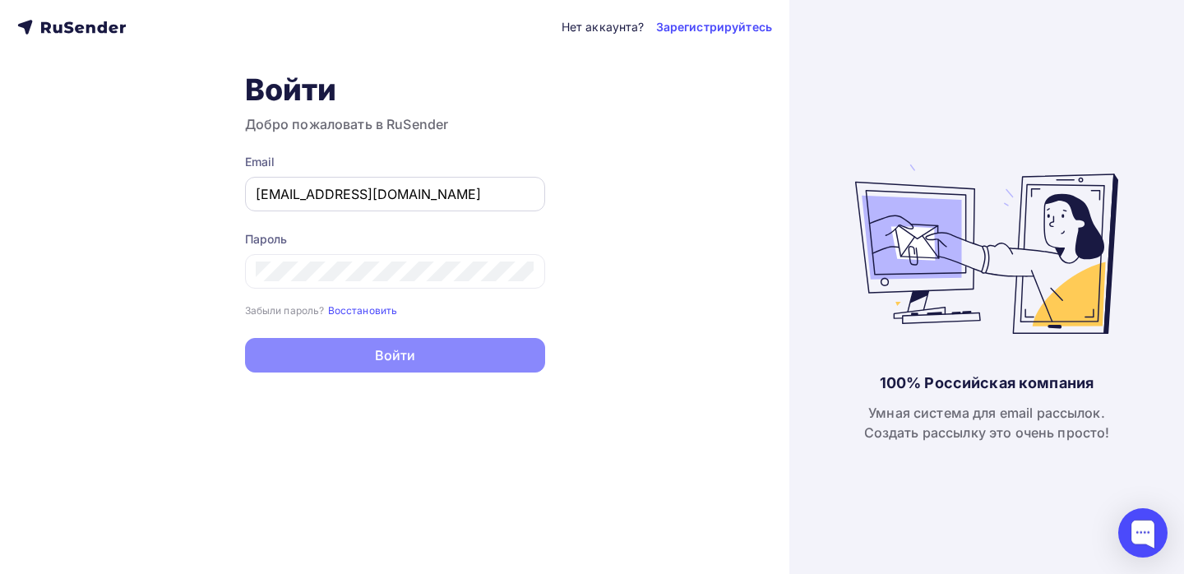
click at [402, 194] on input "sarovmihail375@gmail.com" at bounding box center [395, 194] width 279 height 20
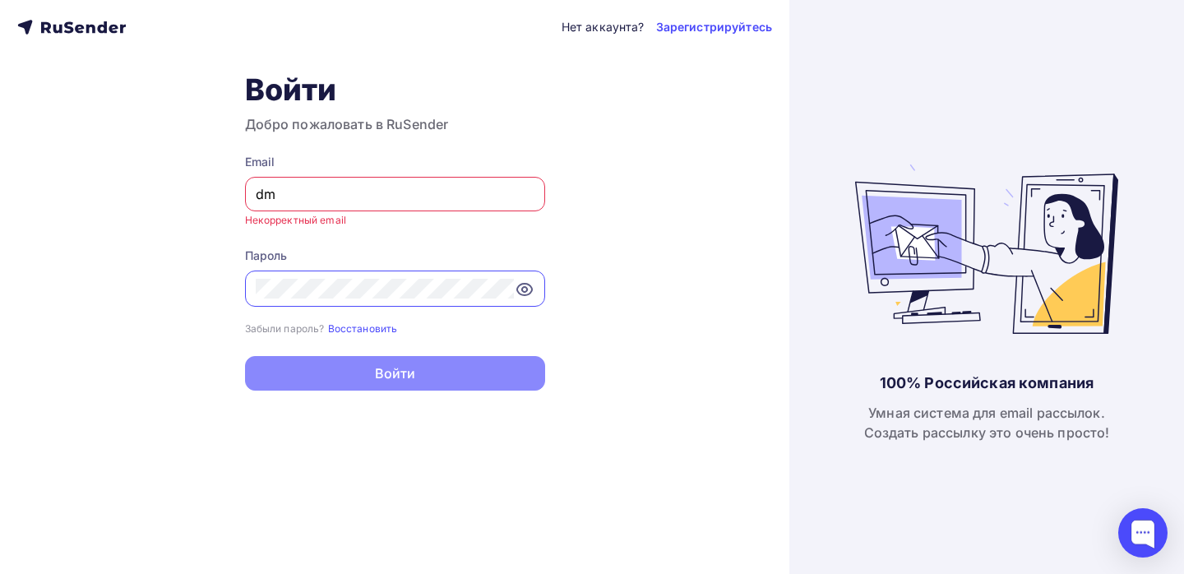
type input "[EMAIL_ADDRESS][DOMAIN_NAME]"
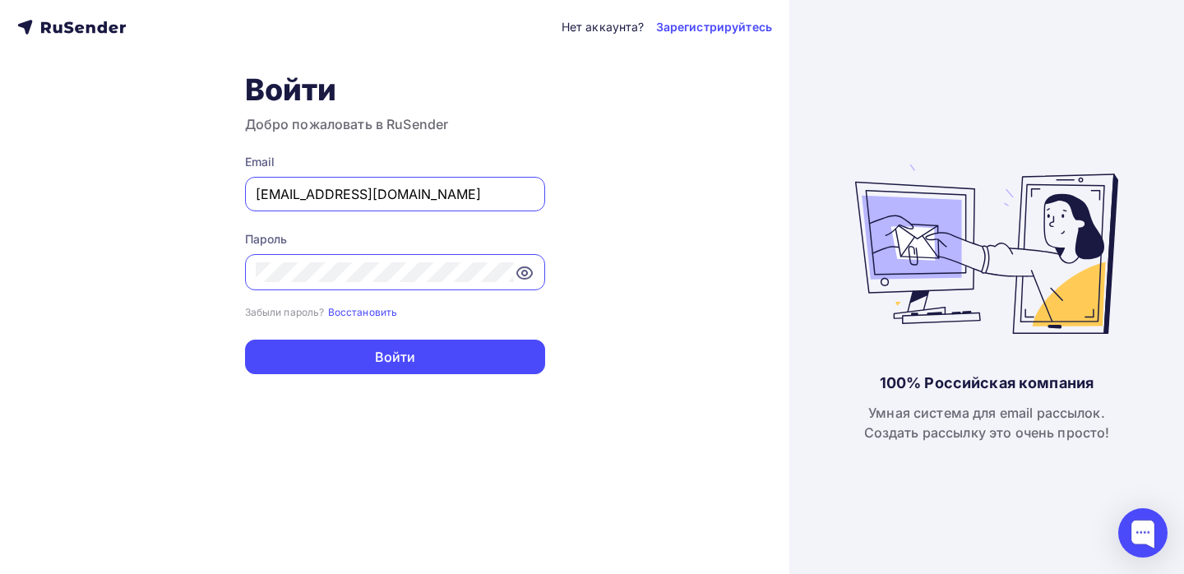
click at [403, 335] on form "Email dmitryzakharov@ucoz-team.net Пароль Забыли пароль? Восстановить Забыли па…" at bounding box center [395, 264] width 300 height 220
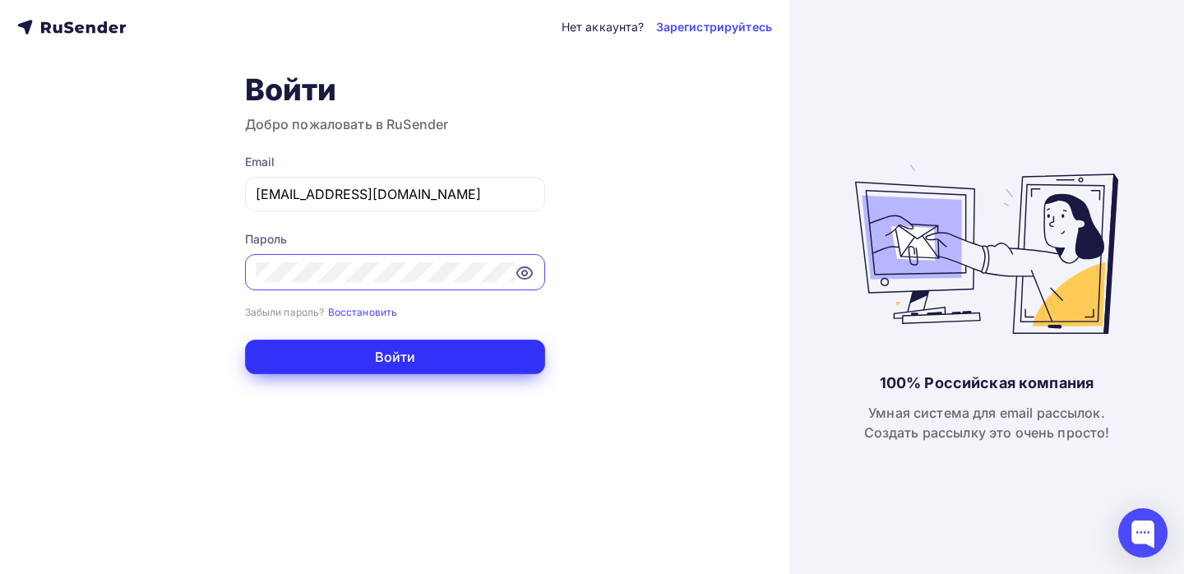
click at [402, 354] on button "Войти" at bounding box center [395, 356] width 300 height 35
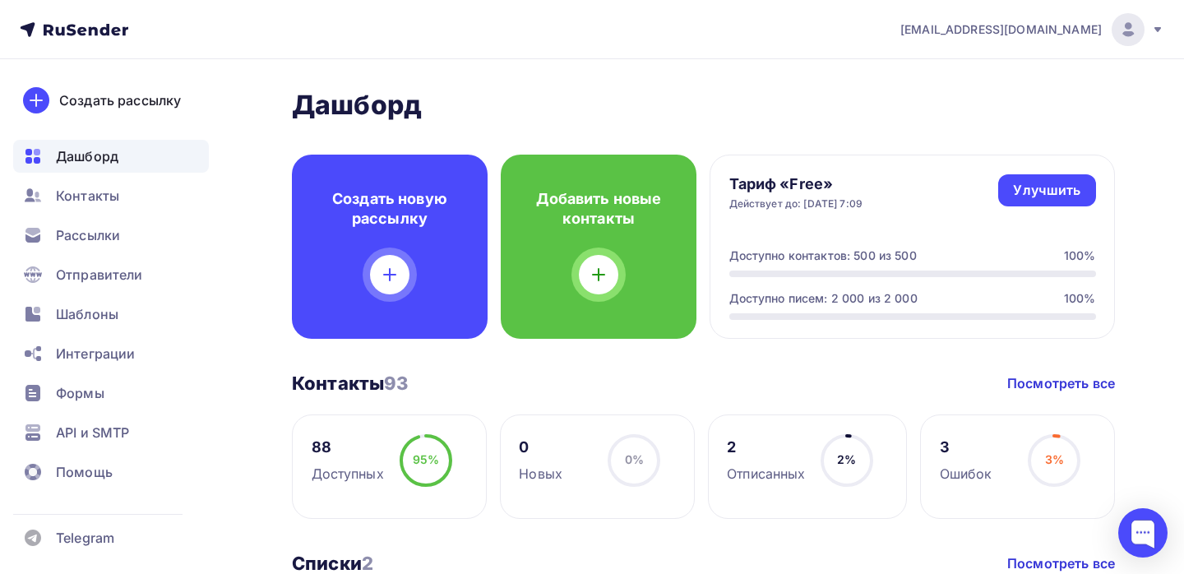
click at [1134, 30] on img at bounding box center [1128, 30] width 20 height 20
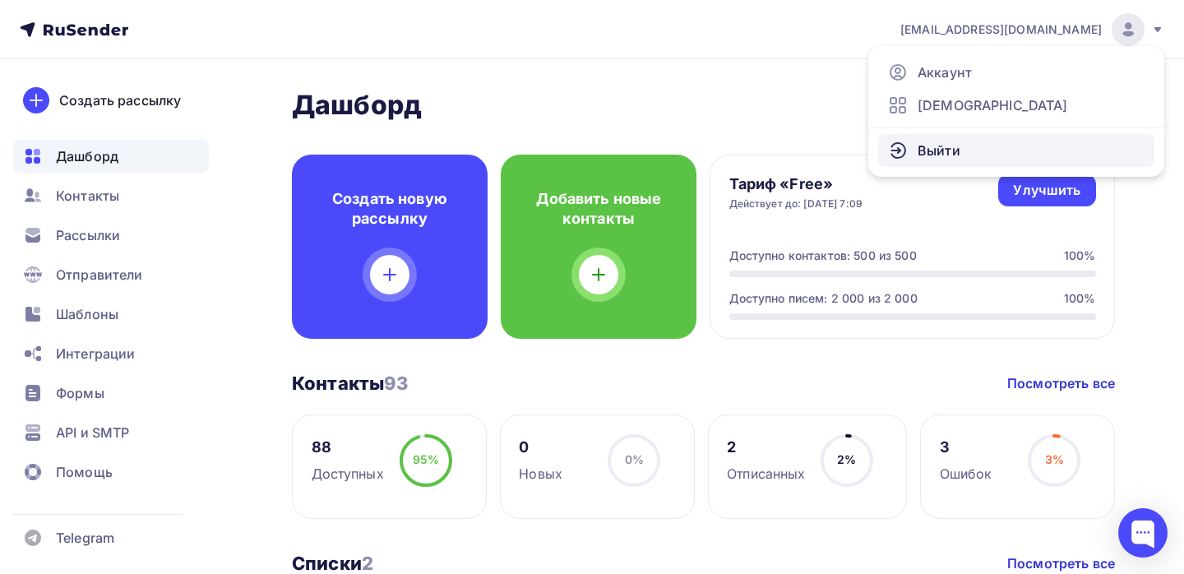
click at [930, 153] on span "Выйти" at bounding box center [938, 151] width 43 height 20
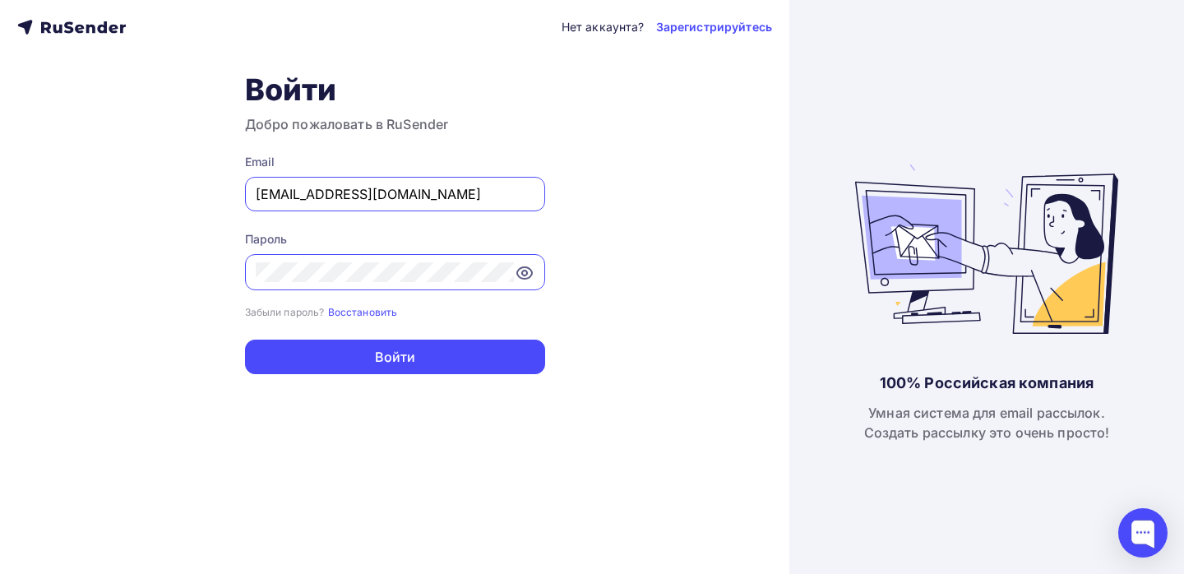
click at [478, 187] on input "[EMAIL_ADDRESS][DOMAIN_NAME]" at bounding box center [395, 194] width 279 height 20
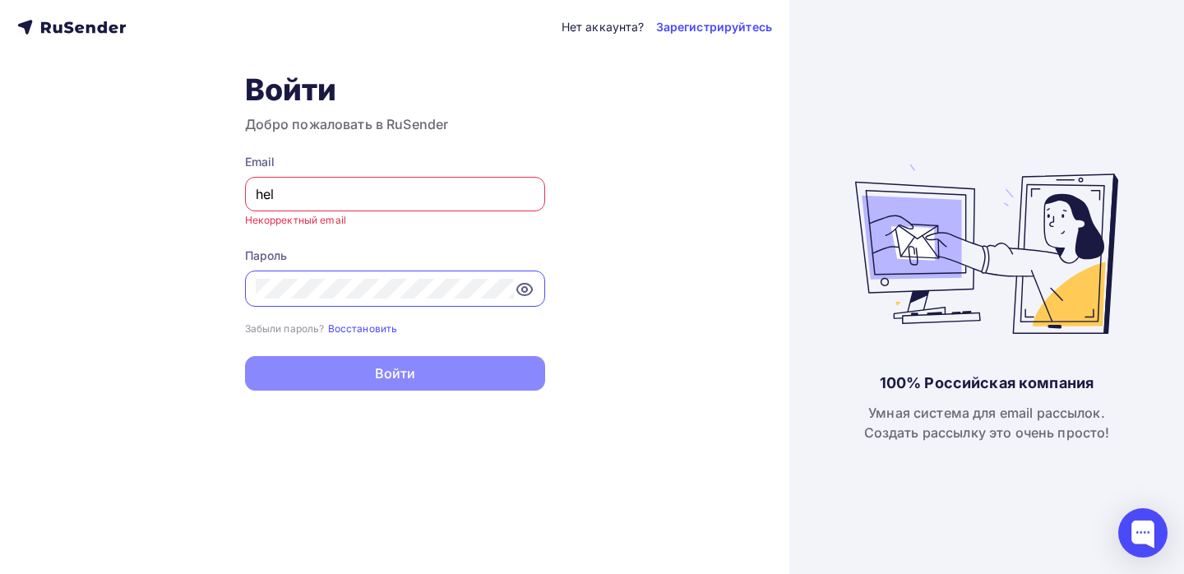
type input "[EMAIL_ADDRESS][DOMAIN_NAME]"
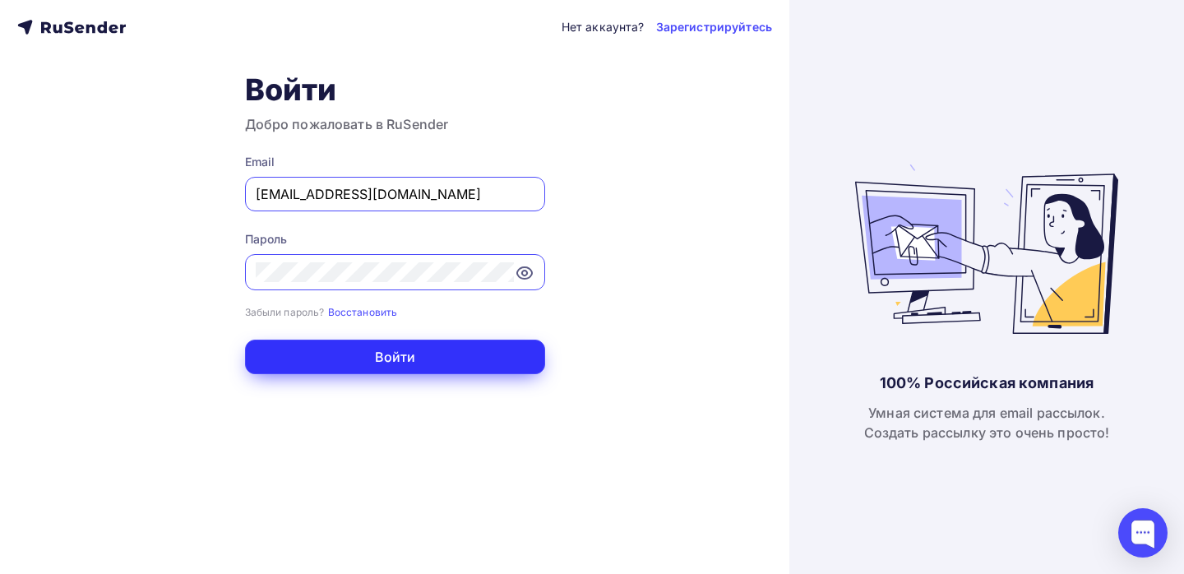
click at [385, 364] on button "Войти" at bounding box center [395, 356] width 300 height 35
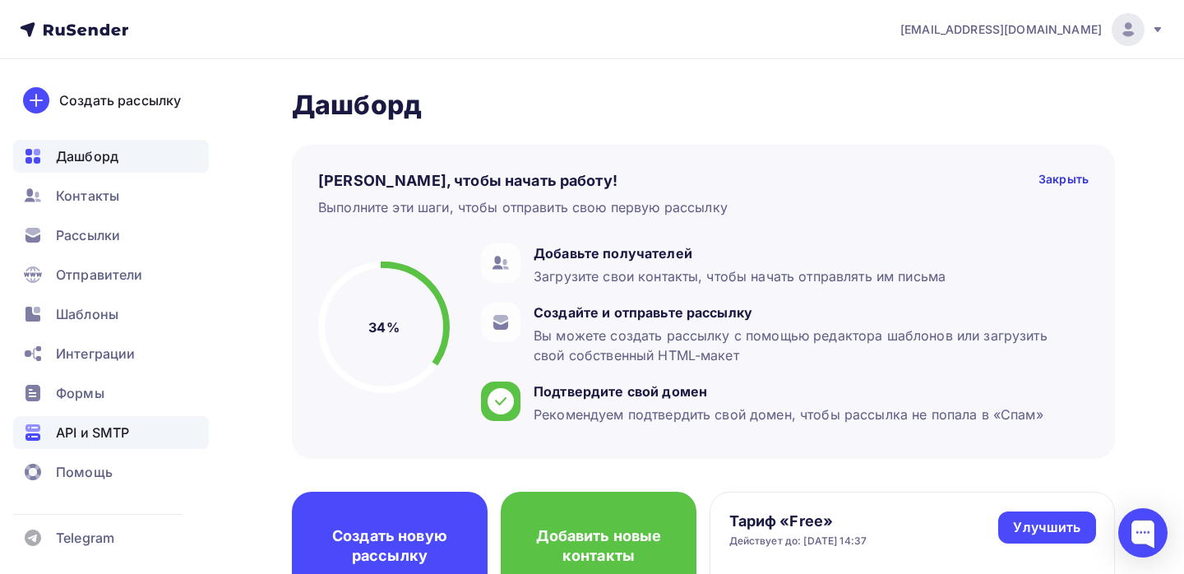
click at [83, 432] on span "API и SMTP" at bounding box center [92, 432] width 73 height 20
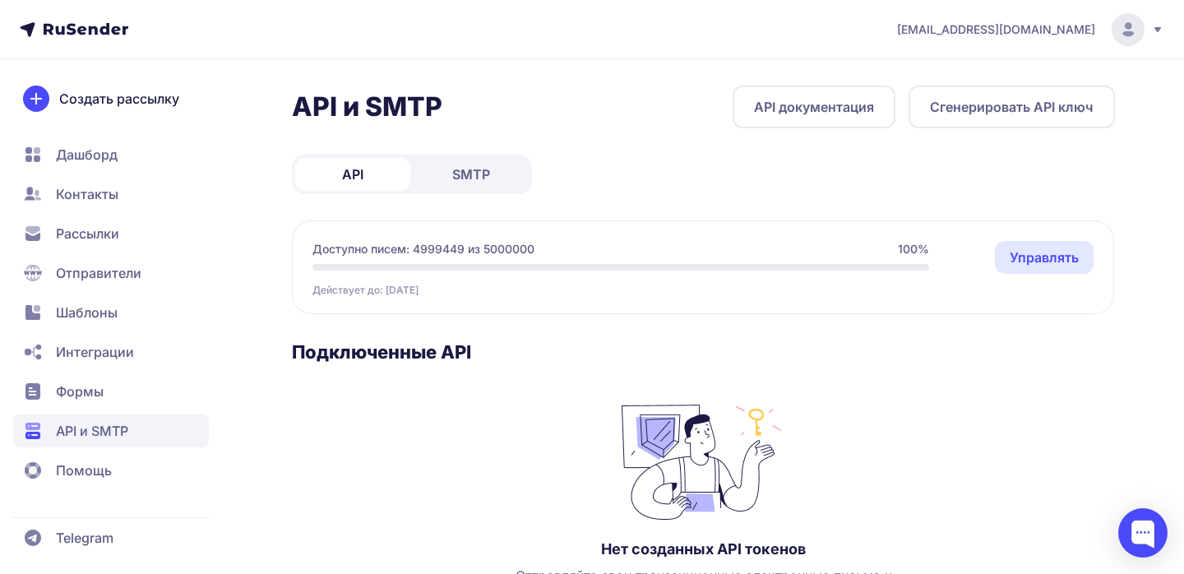
click at [471, 184] on link "SMTP" at bounding box center [470, 174] width 115 height 33
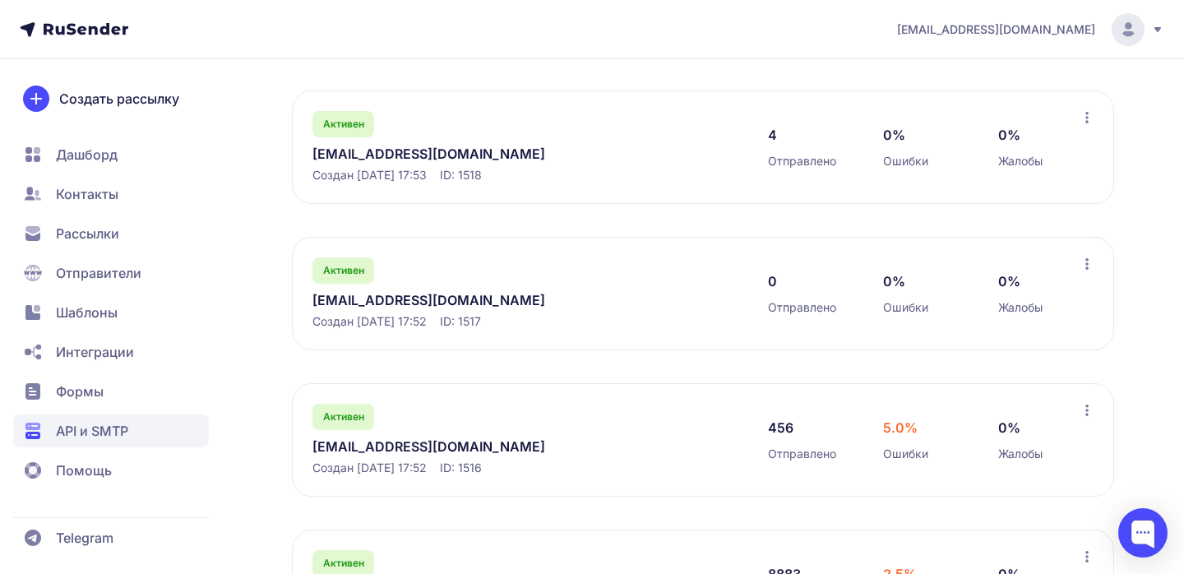
scroll to position [418, 0]
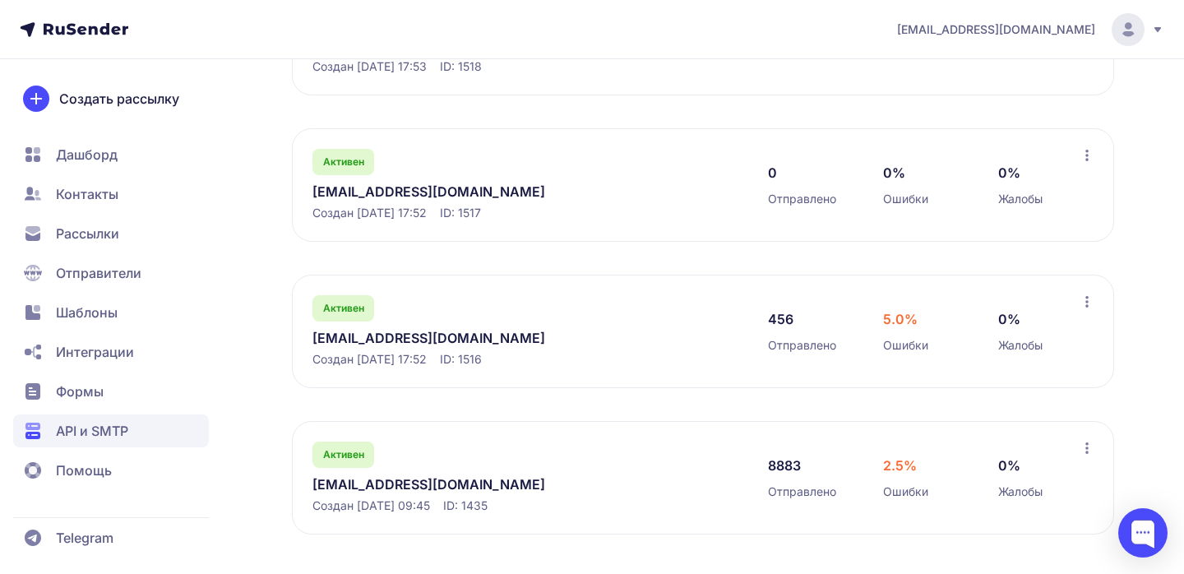
click at [374, 482] on link "[EMAIL_ADDRESS][DOMAIN_NAME]" at bounding box center [480, 484] width 337 height 20
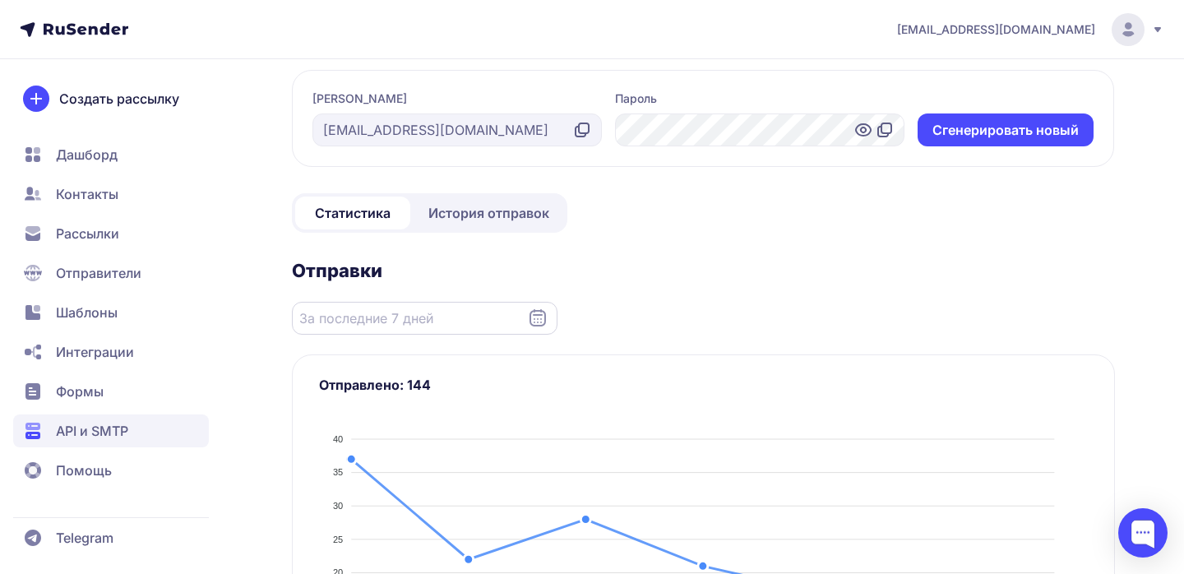
scroll to position [79, 0]
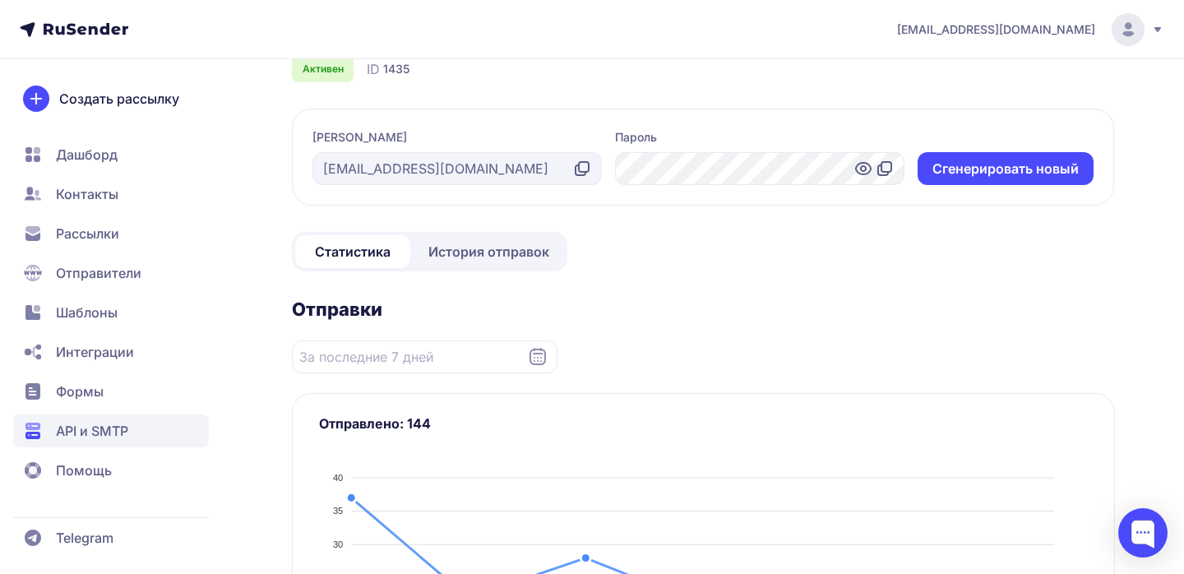
click at [485, 236] on link "История отправок" at bounding box center [488, 251] width 150 height 33
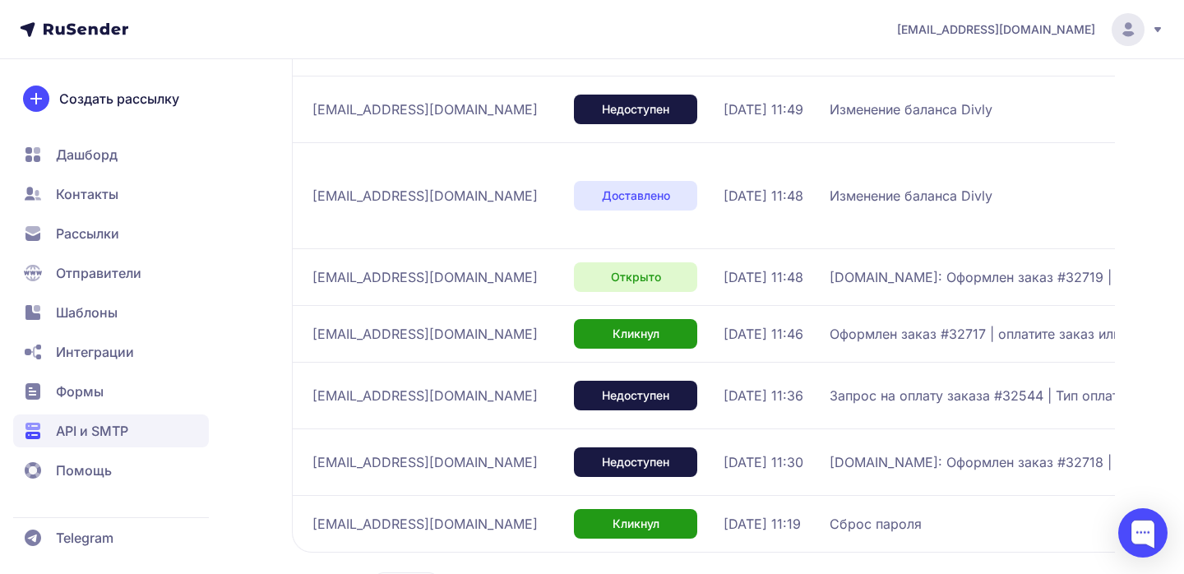
click at [374, 405] on span "[EMAIL_ADDRESS][DOMAIN_NAME]" at bounding box center [424, 395] width 225 height 20
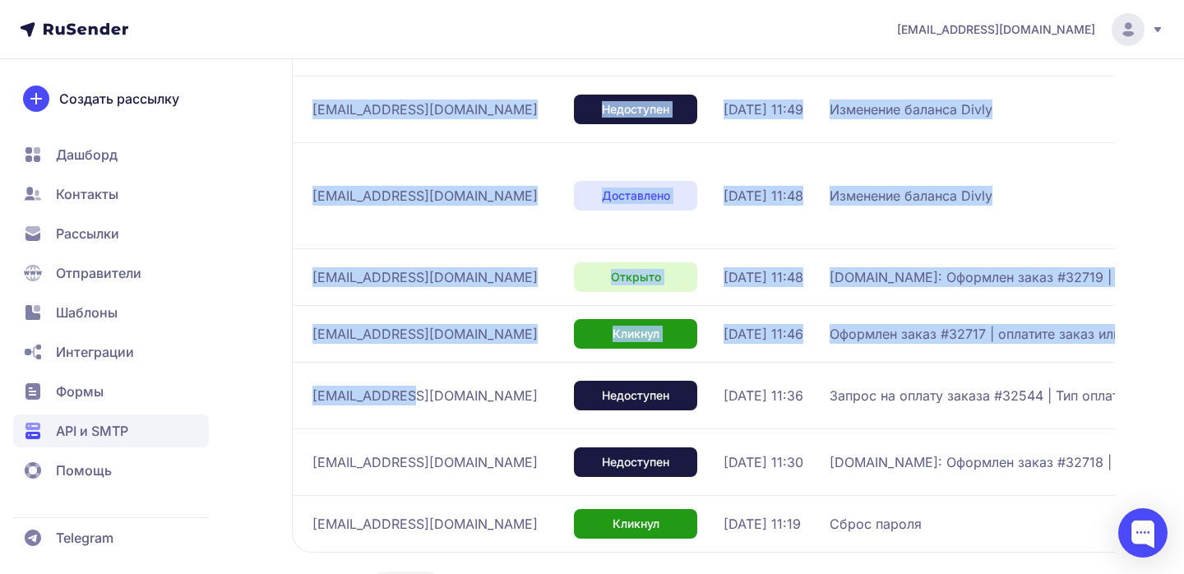
drag, startPoint x: 441, startPoint y: 430, endPoint x: 282, endPoint y: 430, distance: 158.6
click at [282, 430] on div "[EMAIL_ADDRESS][DOMAIN_NAME] Активен ID 1435 Статистика История отправок Статус…" at bounding box center [592, 109] width 1184 height 1087
copy table "Loremipsum Dolors Amet Cons adipis Elits DOEI tempor8952@incidi.ut Laboreetdo 4…"
click at [378, 405] on span "[EMAIL_ADDRESS][DOMAIN_NAME]" at bounding box center [424, 395] width 225 height 20
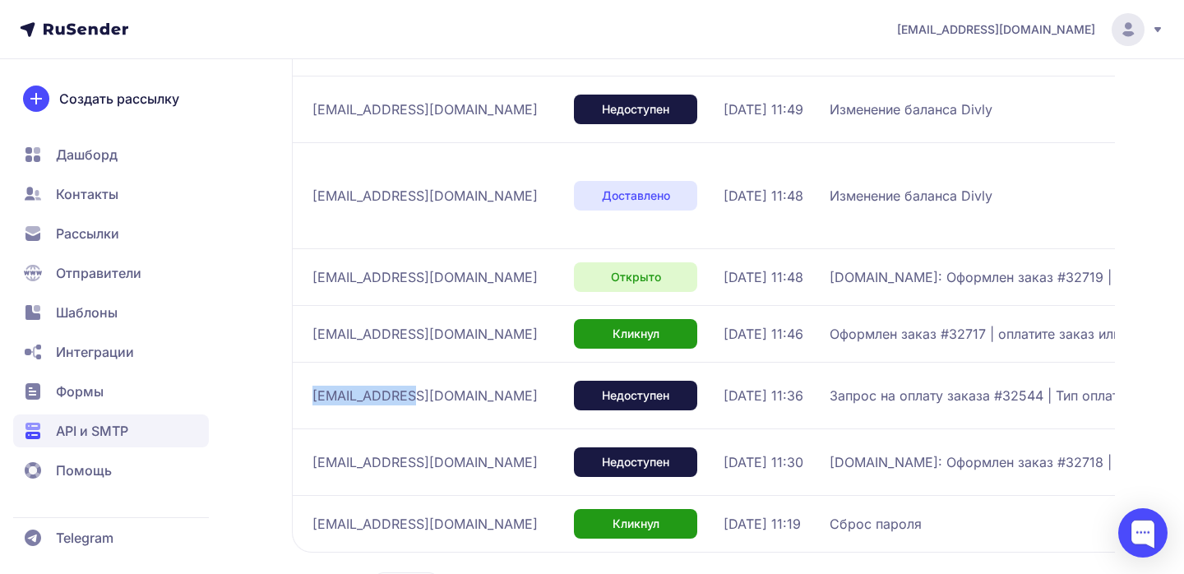
copy span "[EMAIL_ADDRESS][DOMAIN_NAME]"
drag, startPoint x: 417, startPoint y: 436, endPoint x: 313, endPoint y: 437, distance: 103.6
click at [313, 408] on div "[EMAIL_ADDRESS][DOMAIN_NAME]" at bounding box center [436, 395] width 248 height 26
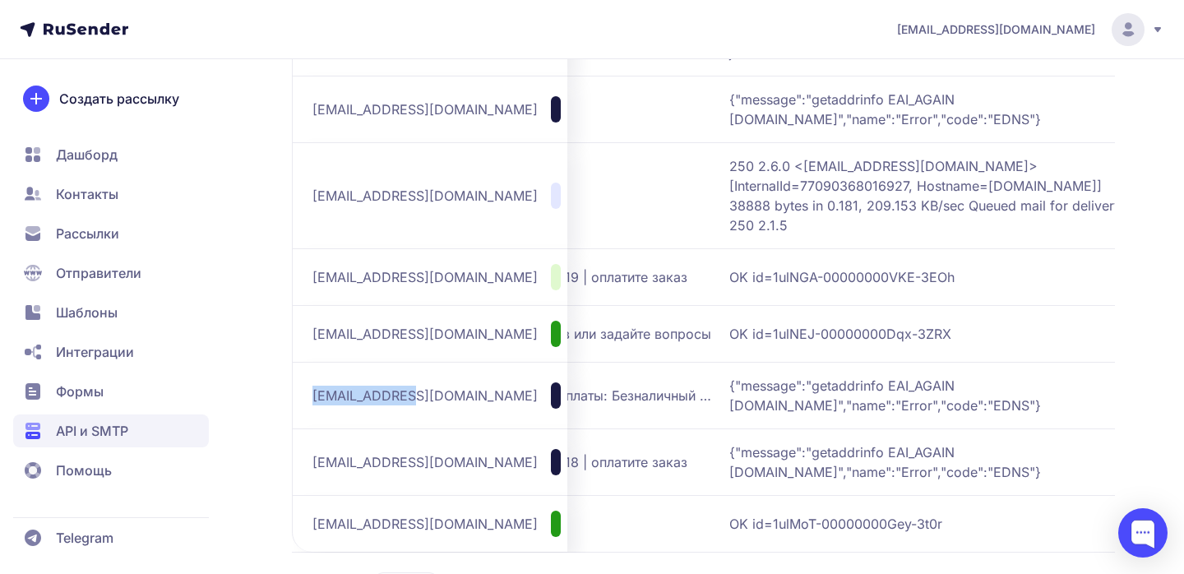
scroll to position [0, 546]
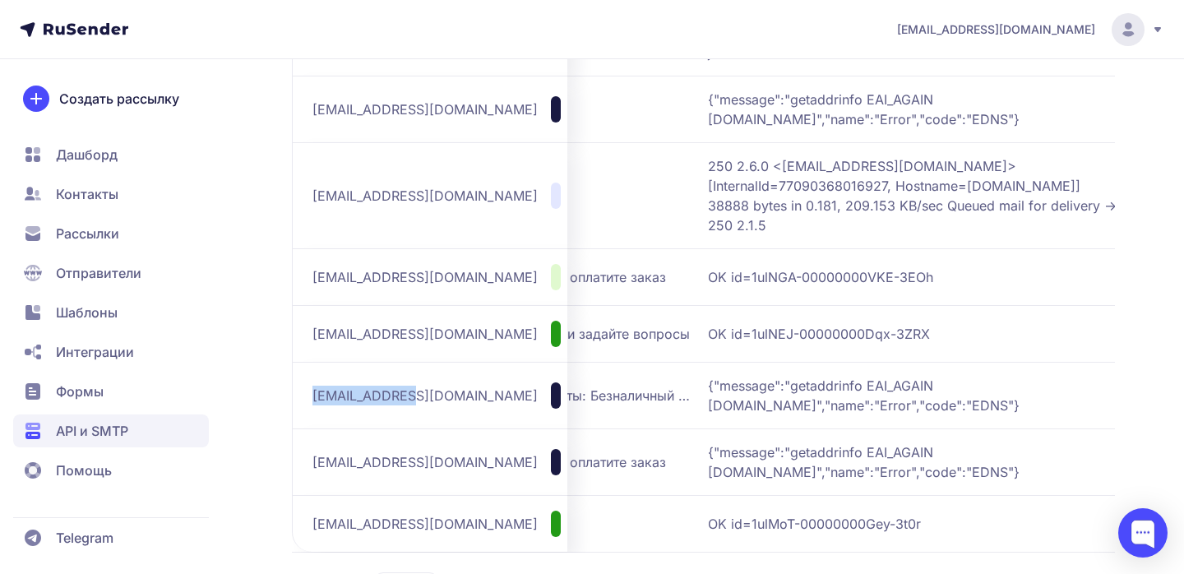
copy span "{"message":"getaddrinfo EAI_AGAIN [DOMAIN_NAME]","name":"Error","code":"EDNS"}"
drag, startPoint x: 684, startPoint y: 420, endPoint x: 976, endPoint y: 436, distance: 292.2
click at [976, 415] on span "{"message":"getaddrinfo EAI_AGAIN [DOMAIN_NAME]","name":"Error","code":"EDNS"}" at bounding box center [913, 395] width 411 height 39
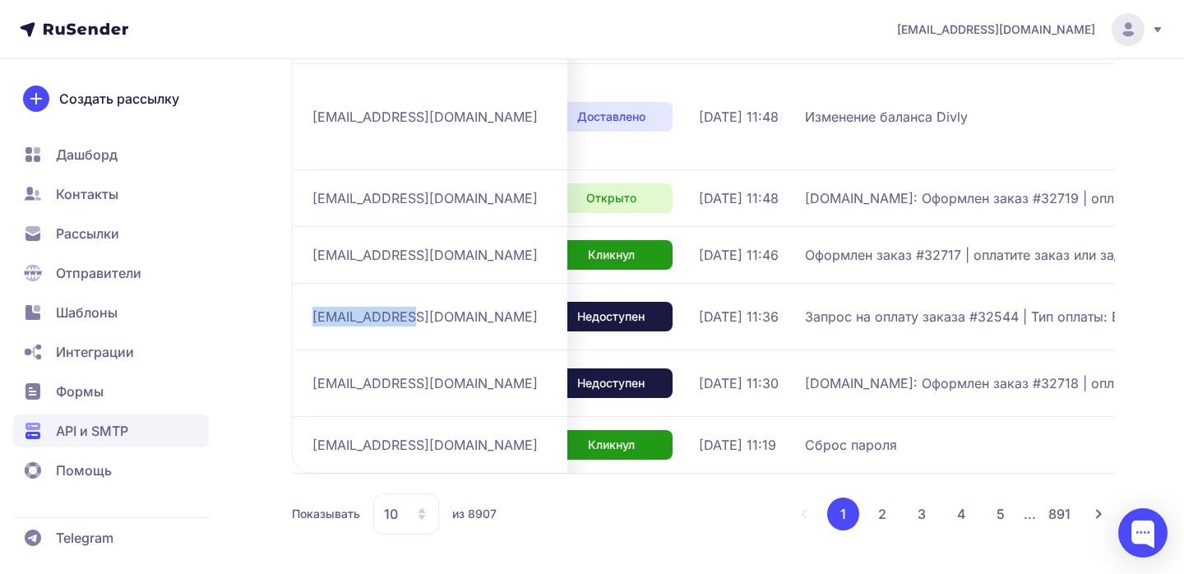
scroll to position [0, 0]
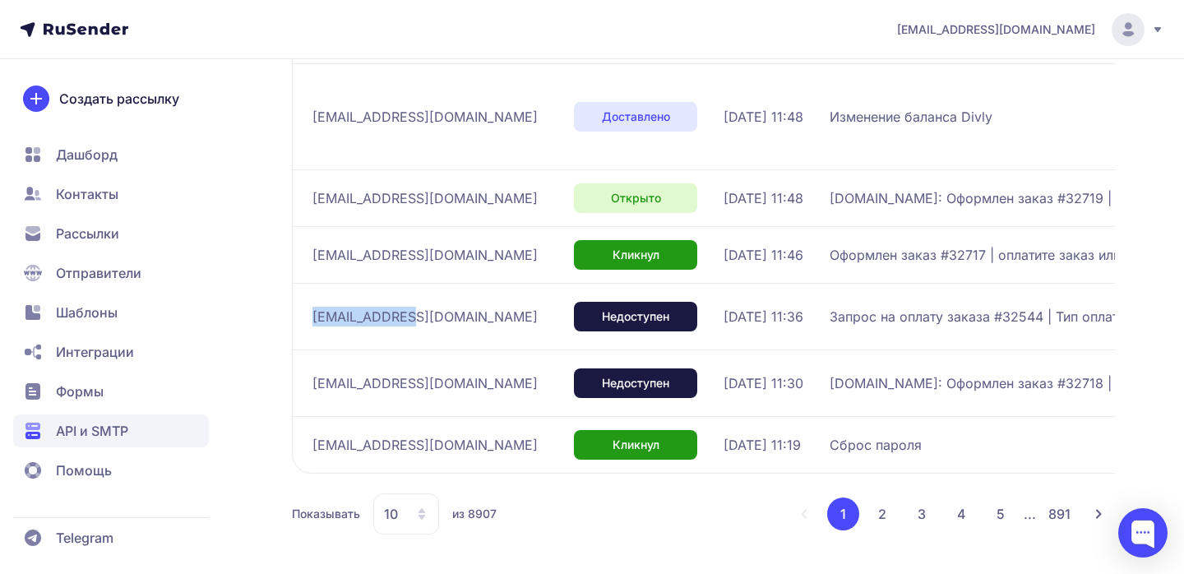
click at [873, 514] on button "2" at bounding box center [881, 513] width 33 height 33
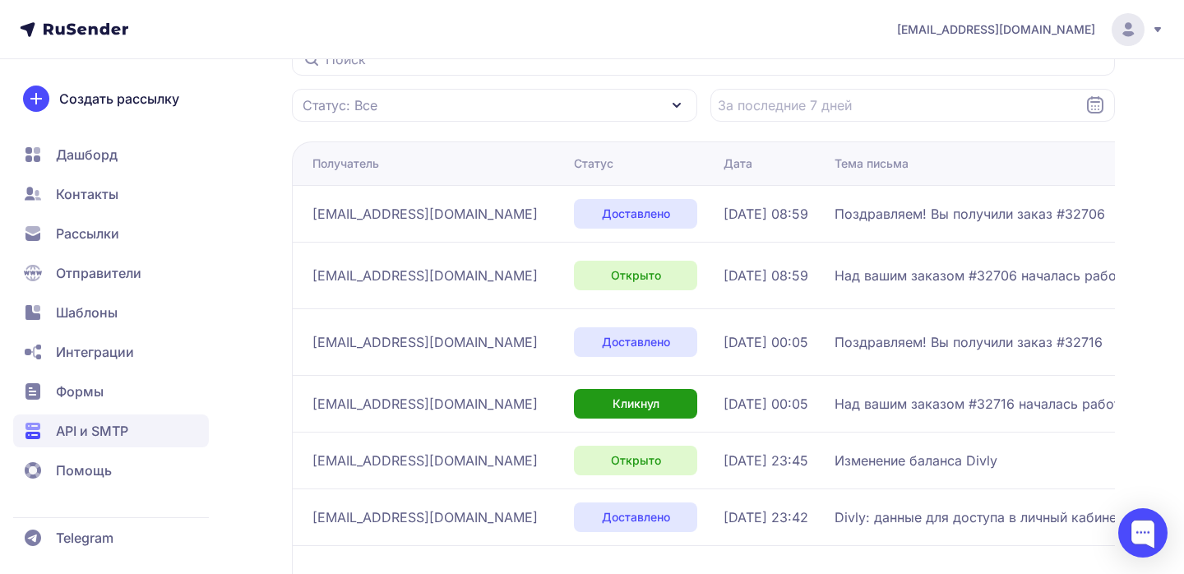
scroll to position [639, 0]
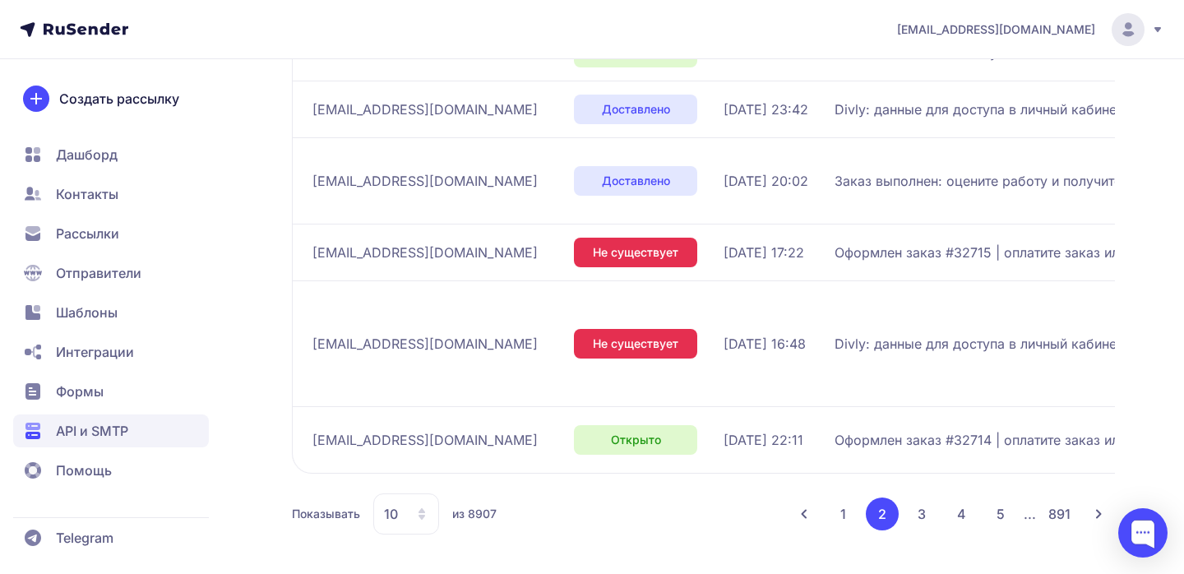
click at [919, 515] on button "3" at bounding box center [921, 513] width 33 height 33
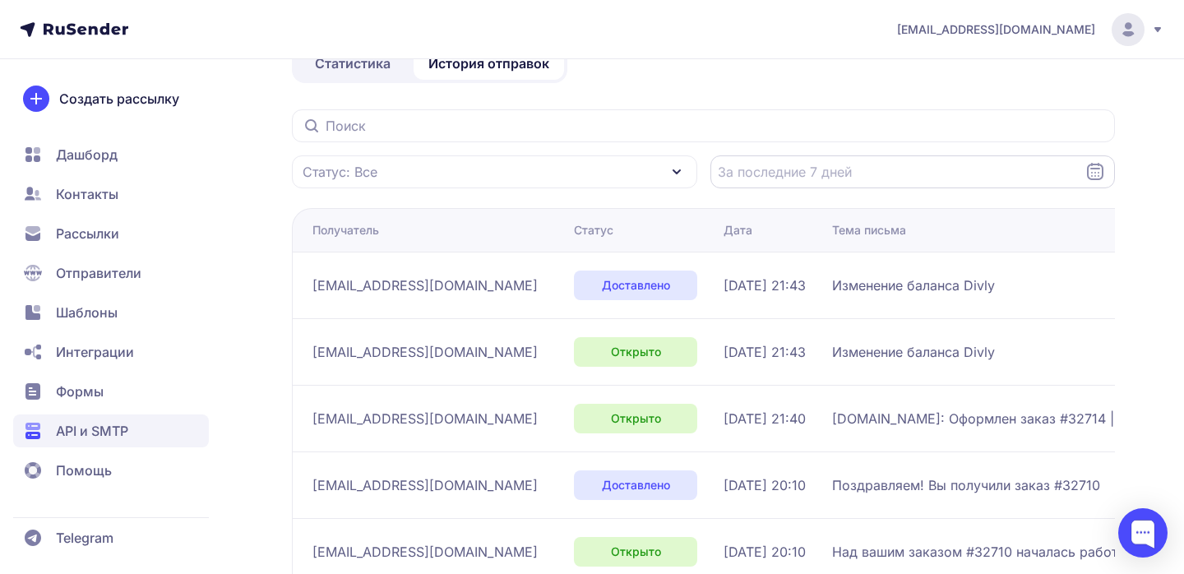
scroll to position [589, 0]
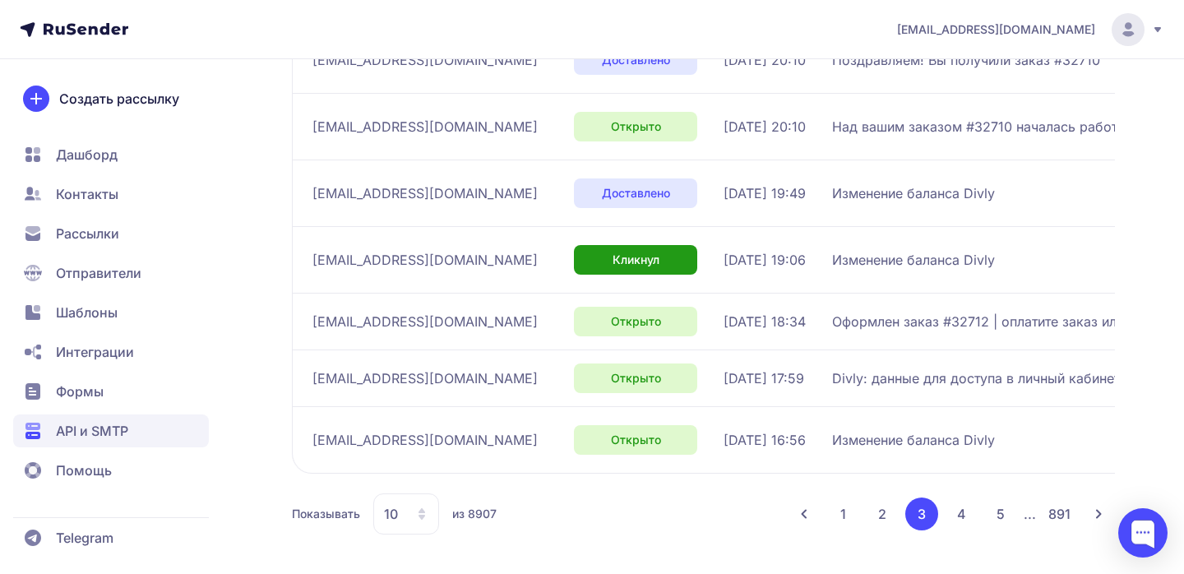
click at [875, 517] on button "2" at bounding box center [881, 513] width 33 height 33
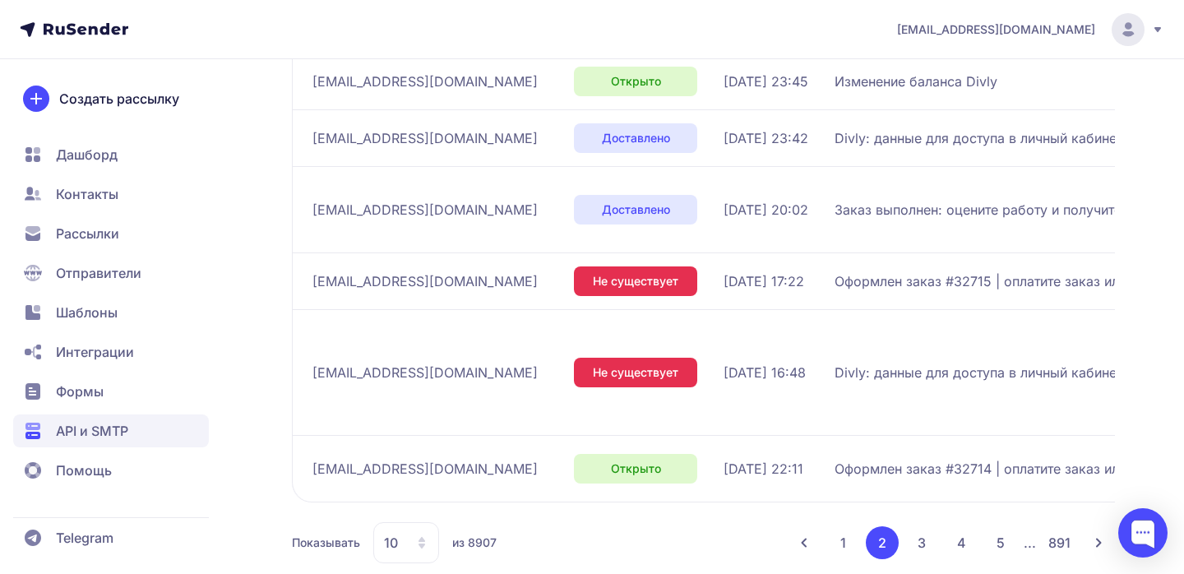
click at [833, 551] on button "1" at bounding box center [843, 542] width 32 height 33
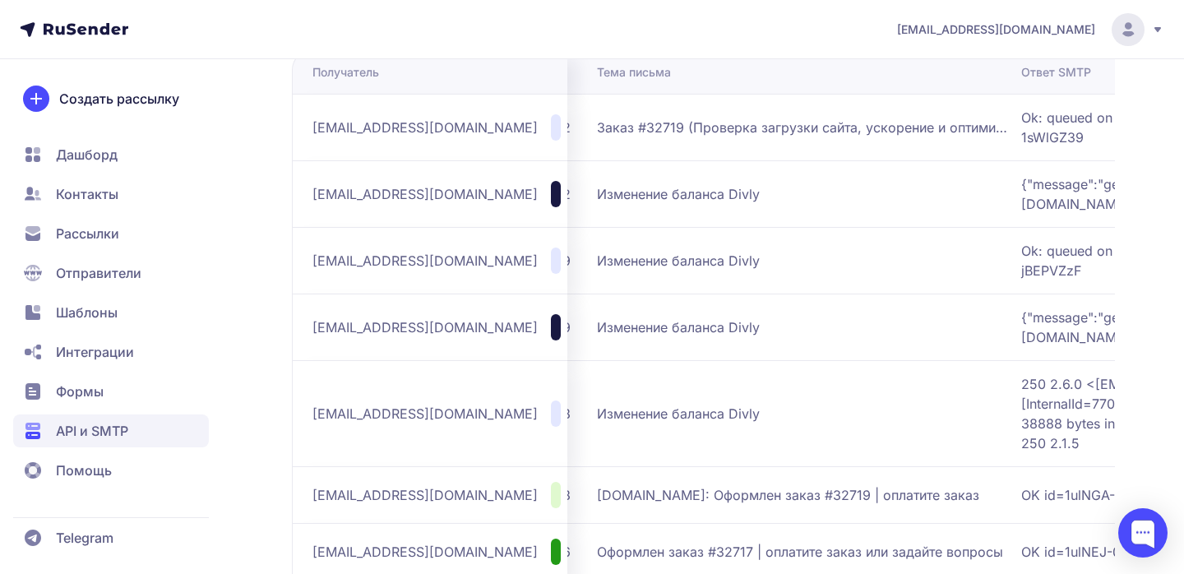
scroll to position [0, 546]
